Goal: Download file/media

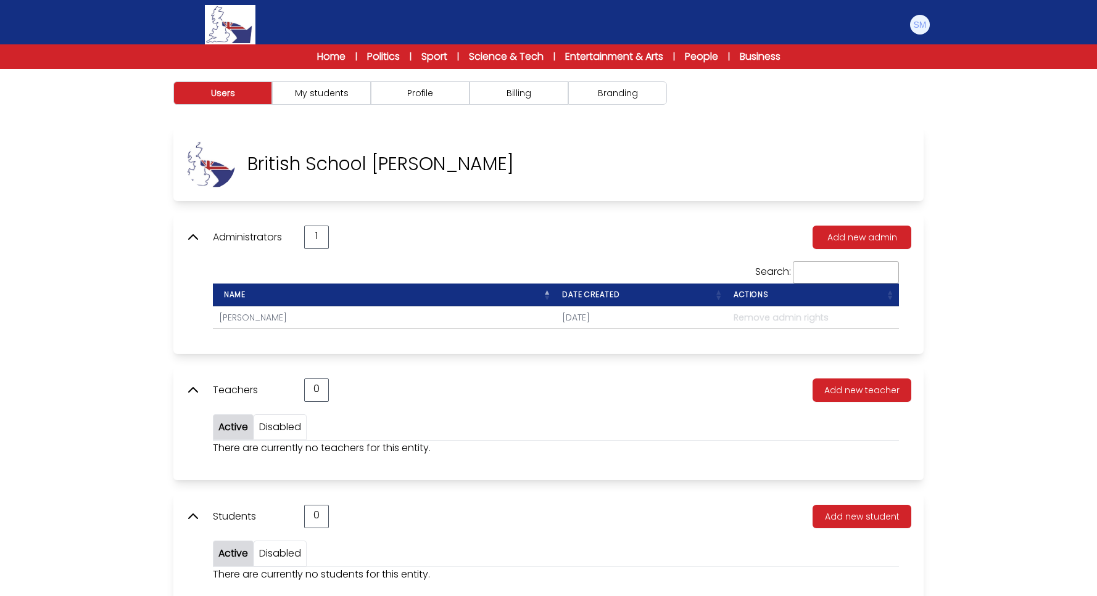
scroll to position [69, 0]
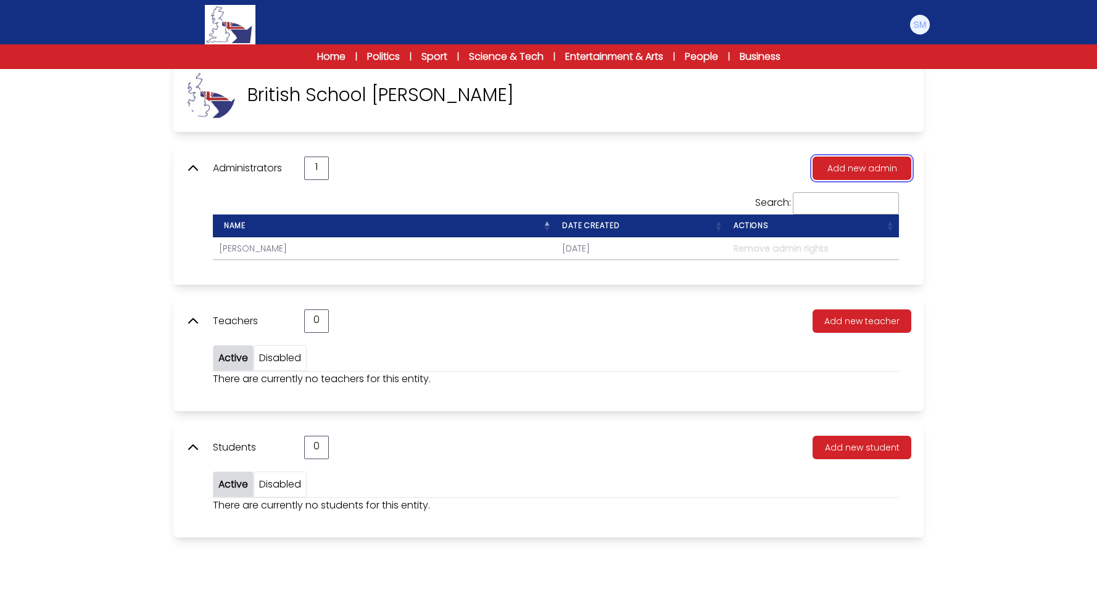
click at [841, 169] on button "Add new admin" at bounding box center [861, 168] width 99 height 23
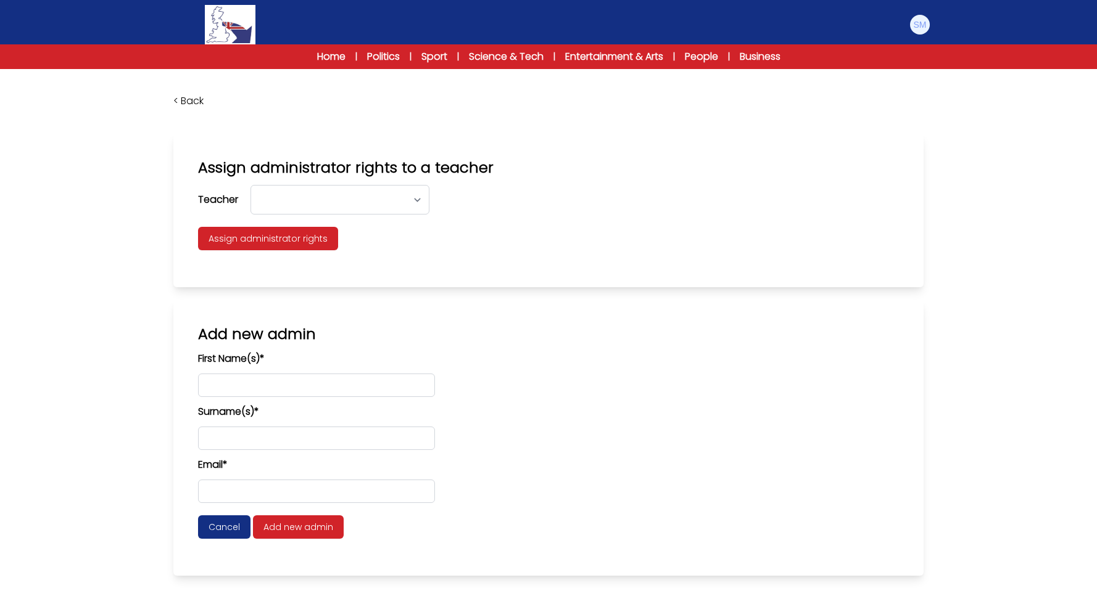
click at [442, 53] on div "Home | Politics | Sport | Science & Tech | Entertainment & Arts | People | Busi…" at bounding box center [548, 56] width 553 height 15
click at [321, 53] on link "Home" at bounding box center [331, 56] width 28 height 15
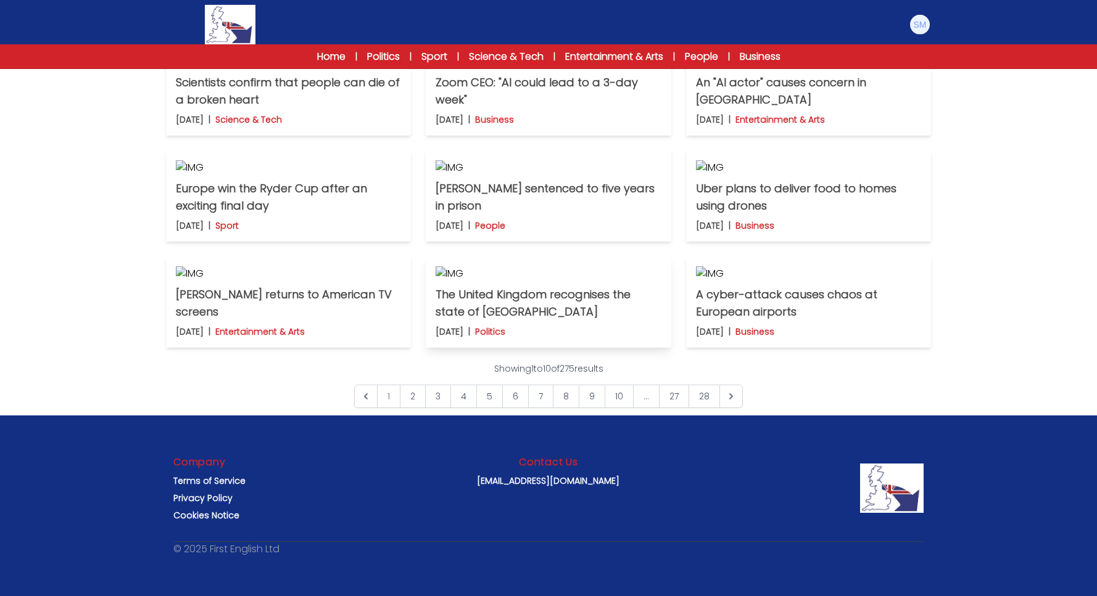
scroll to position [440, 0]
click at [367, 55] on link "Politics" at bounding box center [383, 56] width 33 height 15
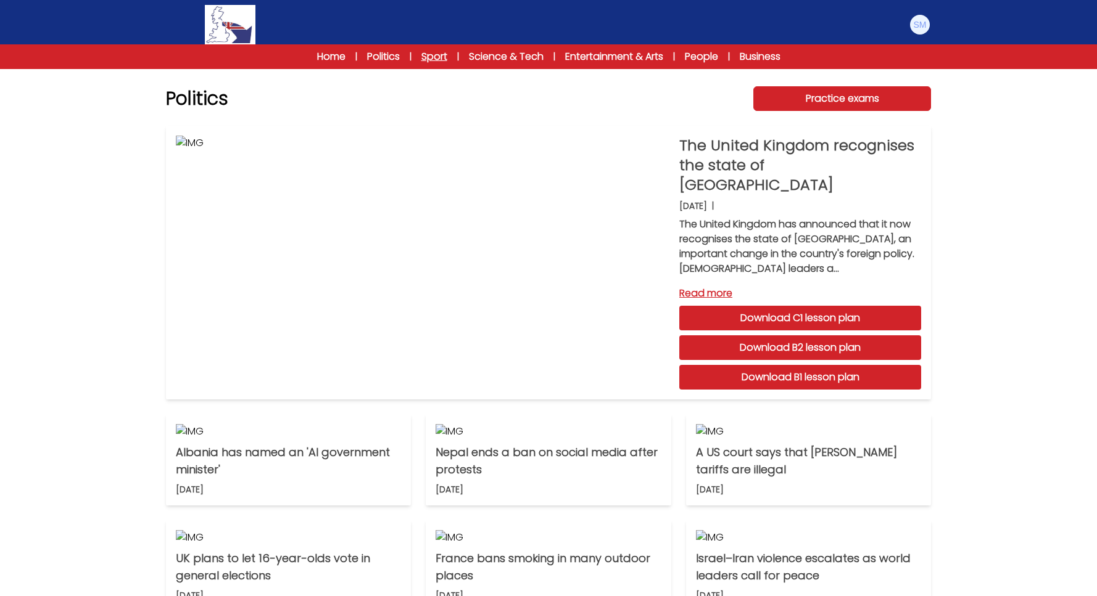
click at [424, 57] on link "Sport" at bounding box center [434, 56] width 26 height 15
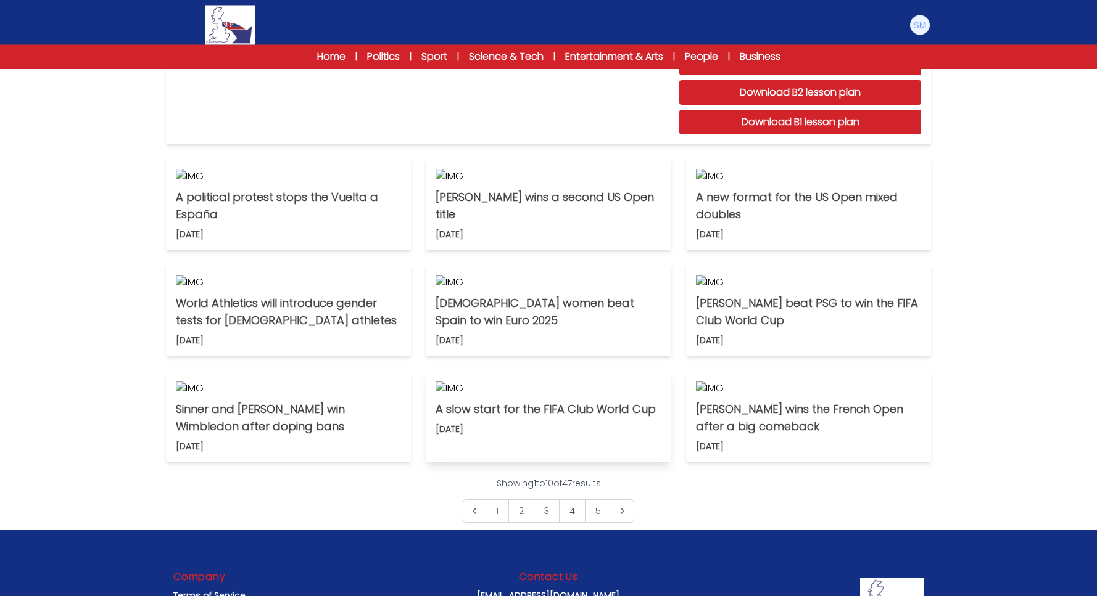
scroll to position [126, 0]
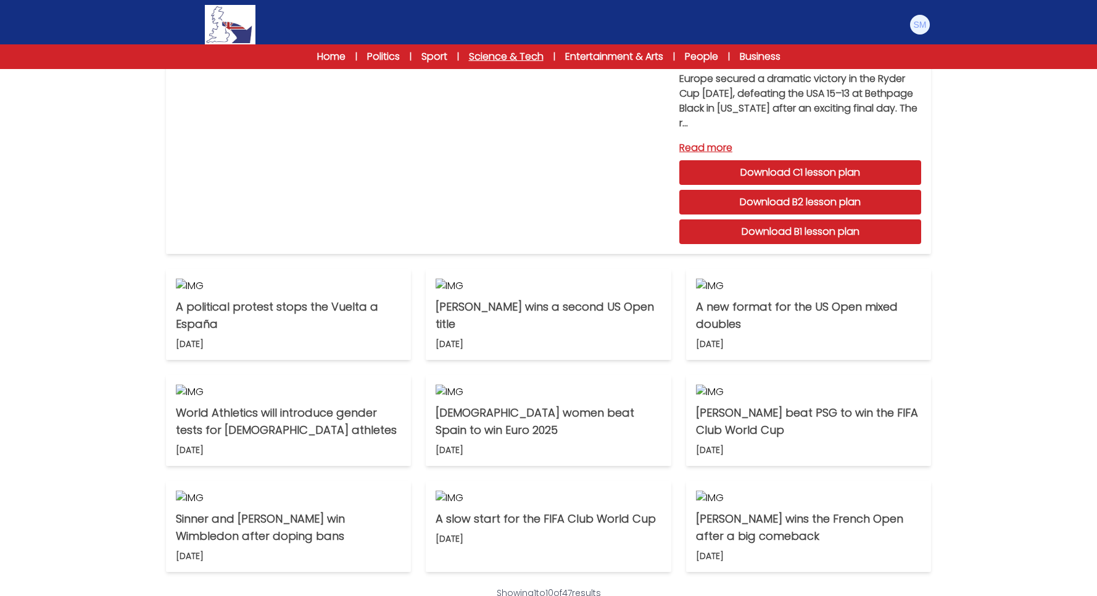
click at [508, 56] on link "Science & Tech" at bounding box center [506, 56] width 75 height 15
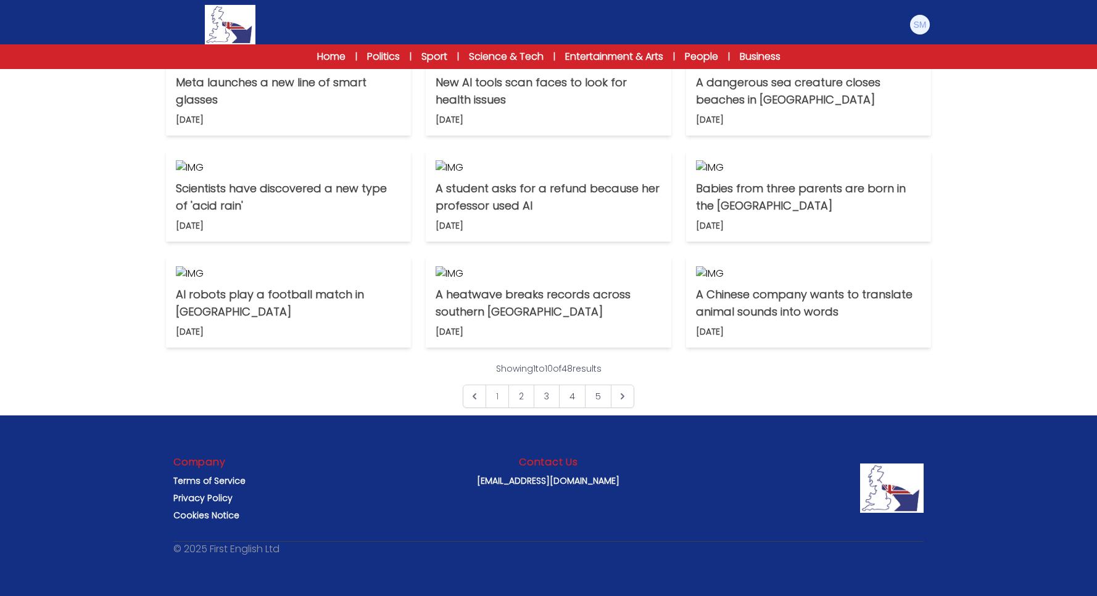
scroll to position [755, 0]
click at [524, 408] on link "2" at bounding box center [521, 396] width 26 height 23
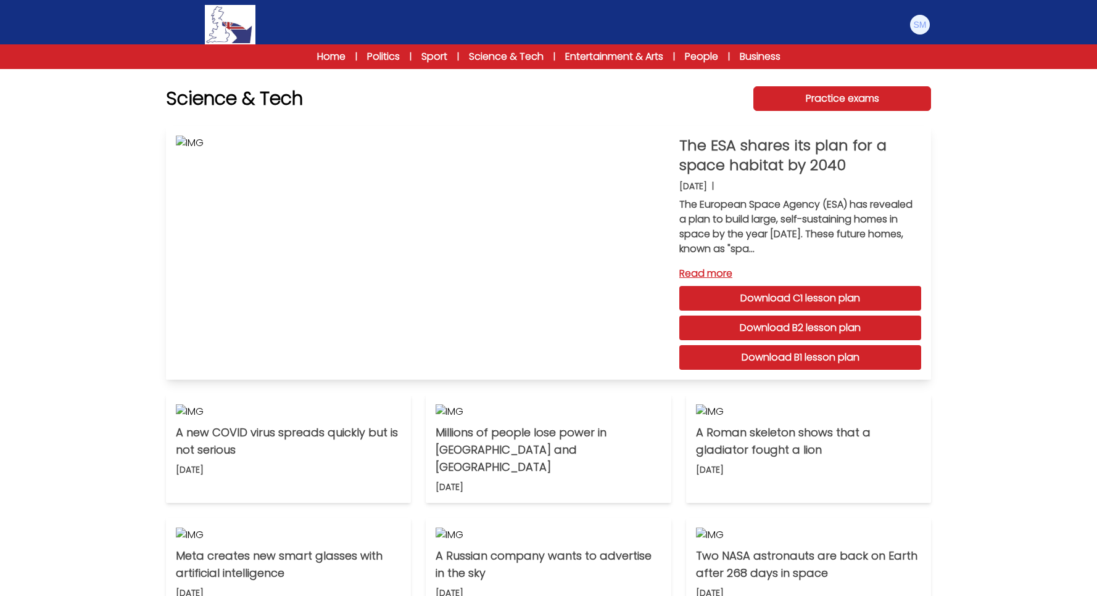
click at [810, 358] on link "Download B1 lesson plan" at bounding box center [800, 357] width 242 height 25
